Goal: Navigation & Orientation: Find specific page/section

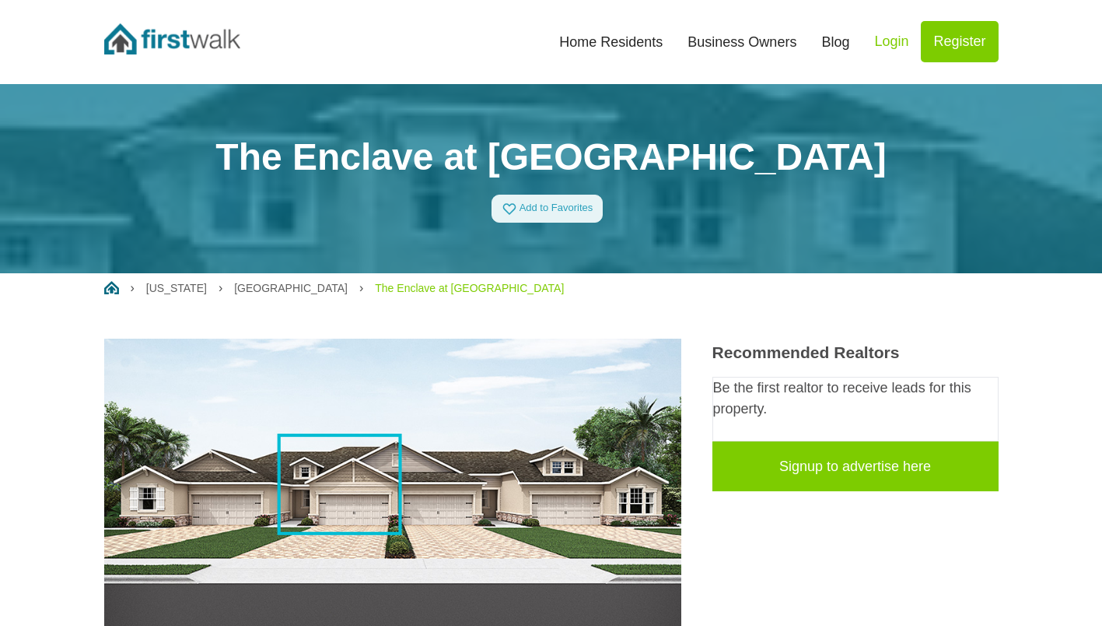
click at [582, 33] on link "Home Residents" at bounding box center [611, 42] width 128 height 34
